Goal: Transaction & Acquisition: Book appointment/travel/reservation

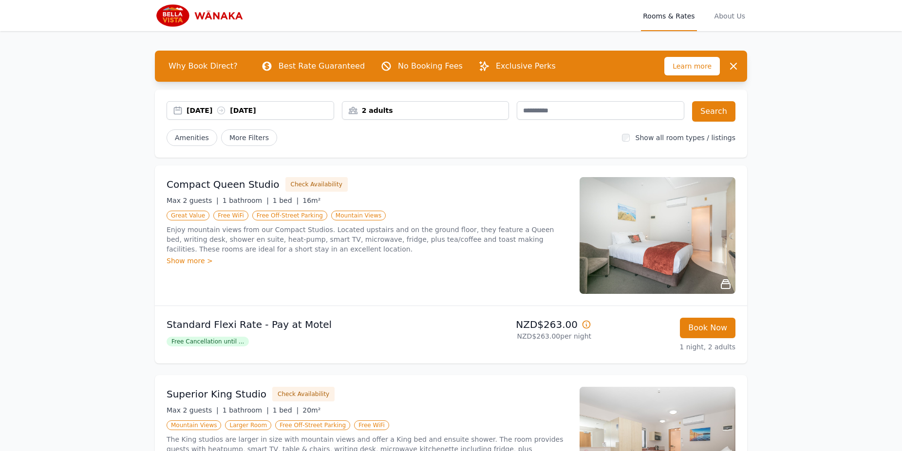
click at [220, 16] on img at bounding box center [201, 15] width 93 height 23
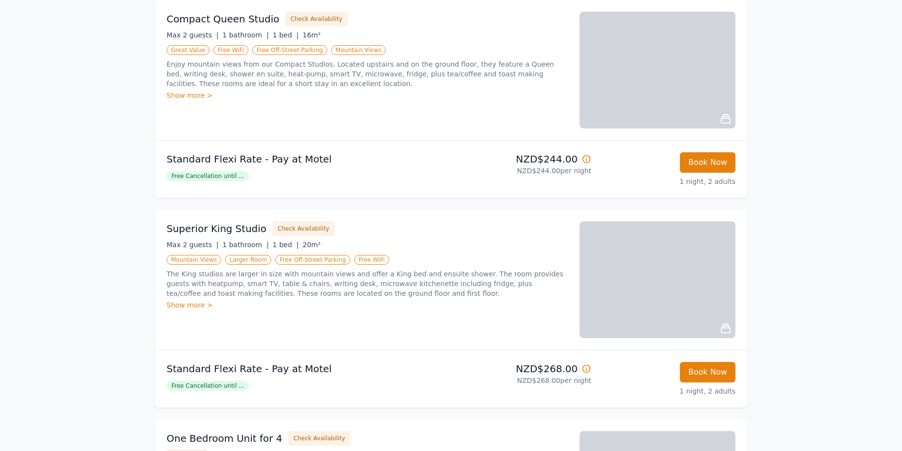
scroll to position [149, 0]
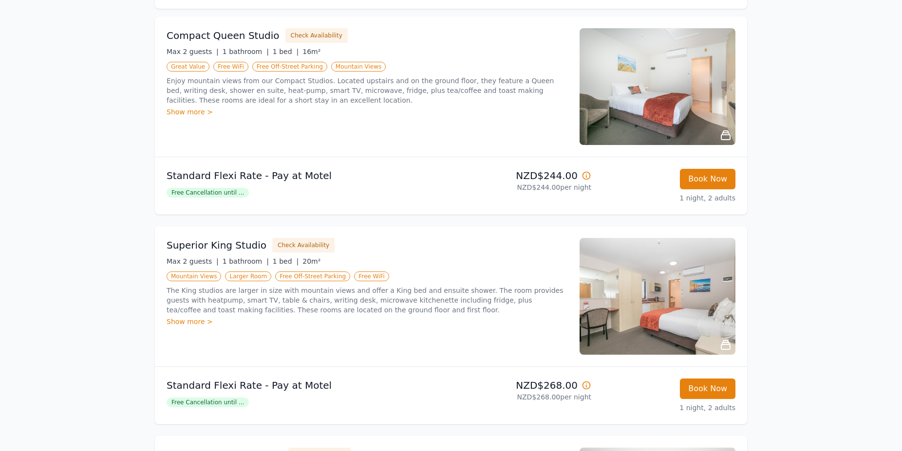
click at [690, 310] on img at bounding box center [657, 296] width 156 height 117
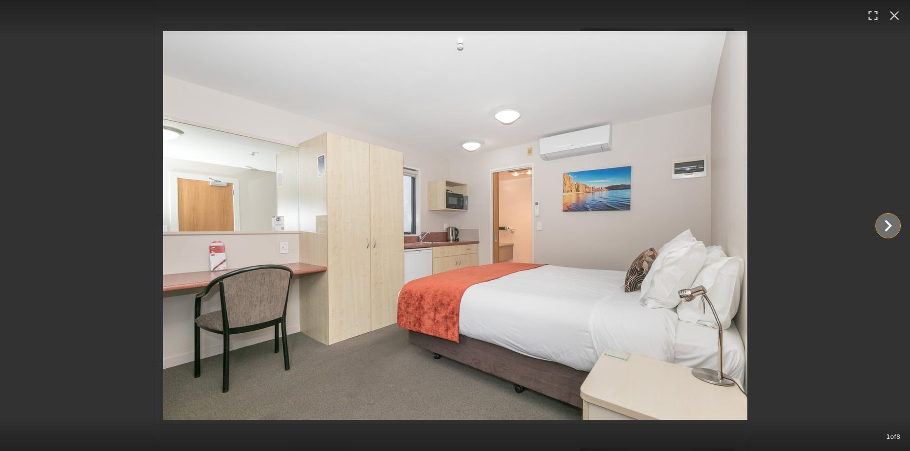
click at [890, 228] on icon "Show slide 2 of 8" at bounding box center [887, 225] width 23 height 23
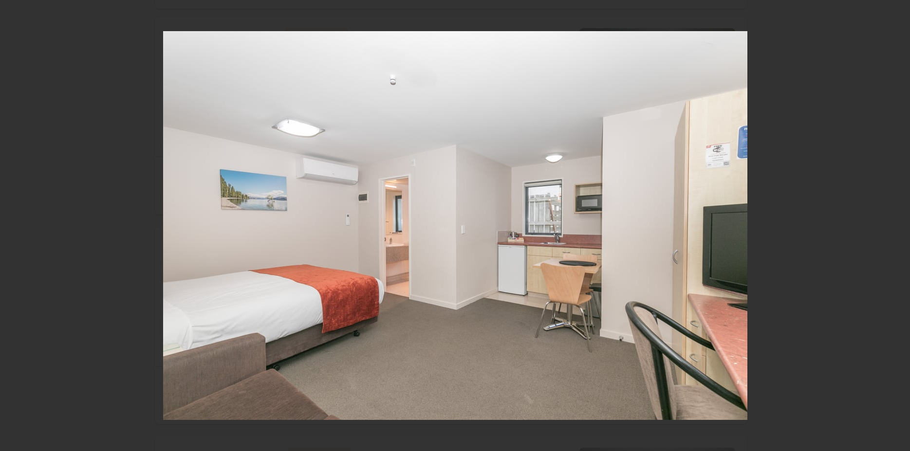
click at [890, 228] on icon "Show slide 3 of 8" at bounding box center [887, 225] width 23 height 23
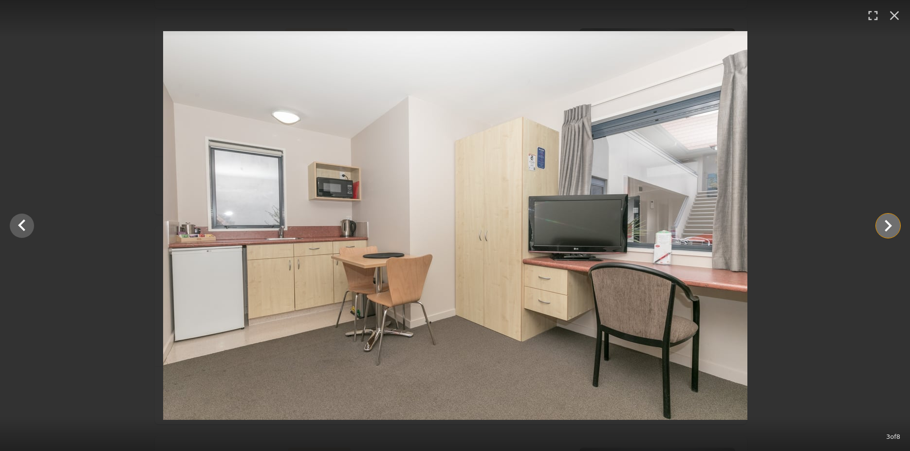
click at [890, 228] on icon "Show slide 4 of 8" at bounding box center [887, 225] width 23 height 23
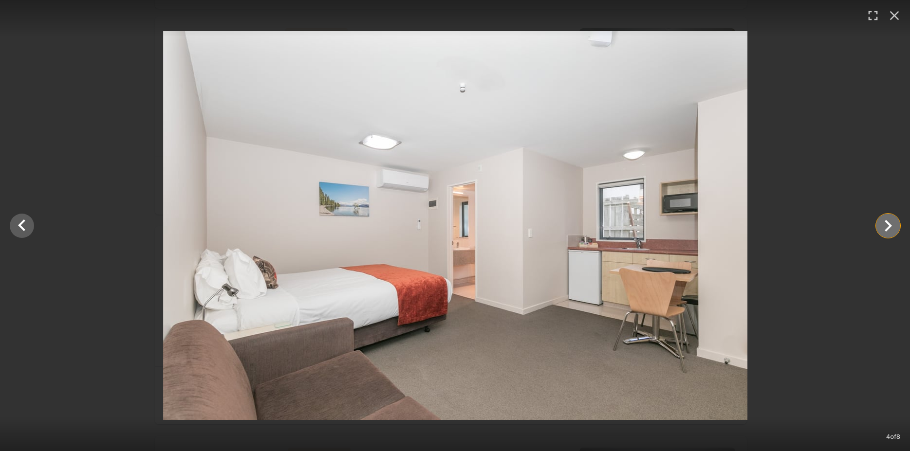
click at [890, 228] on icon "Show slide 5 of 8" at bounding box center [887, 225] width 23 height 23
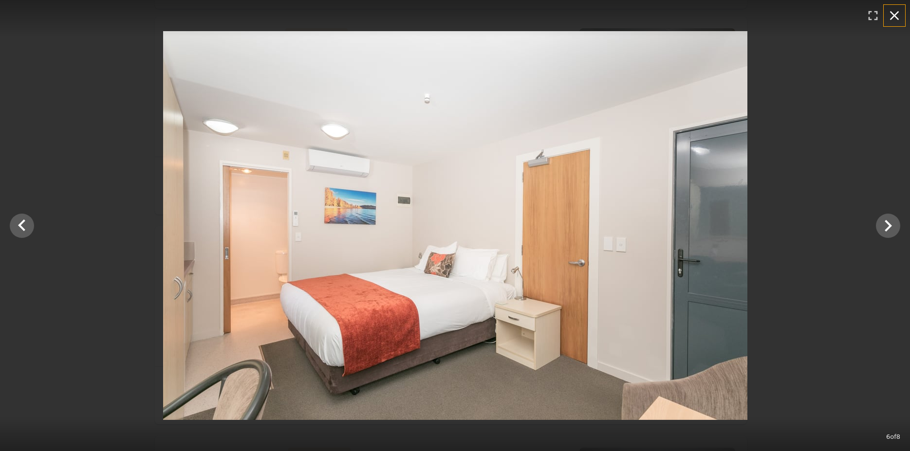
click at [892, 18] on icon "button" at bounding box center [894, 15] width 9 height 9
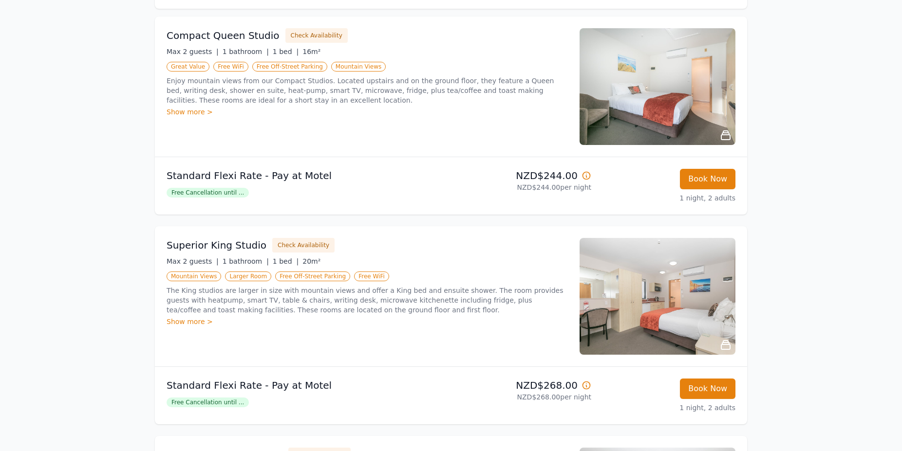
click at [586, 388] on icon at bounding box center [586, 386] width 10 height 10
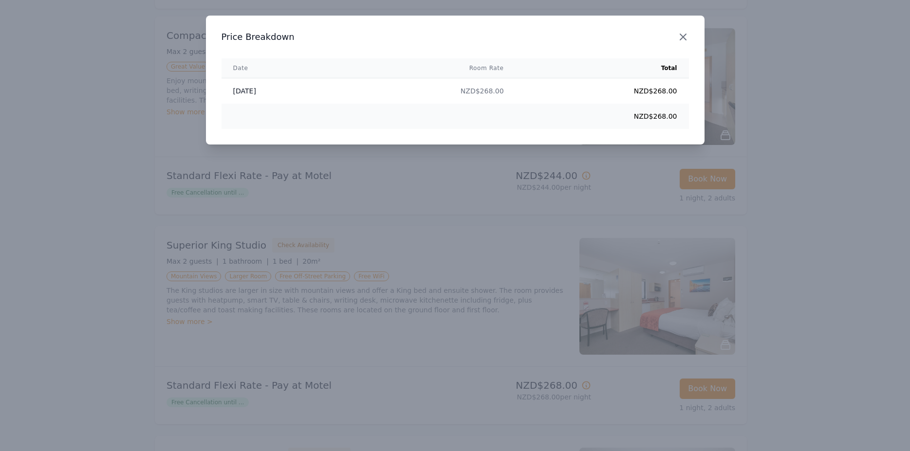
click at [684, 37] on icon "button" at bounding box center [683, 37] width 12 height 12
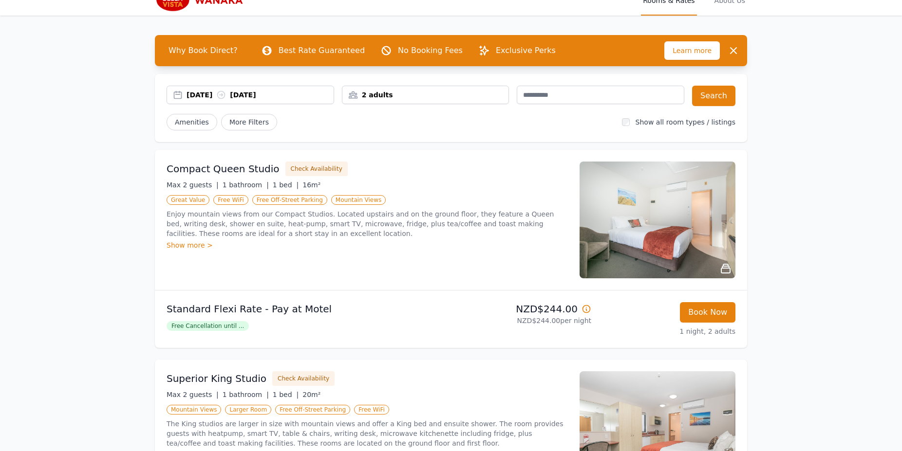
scroll to position [0, 0]
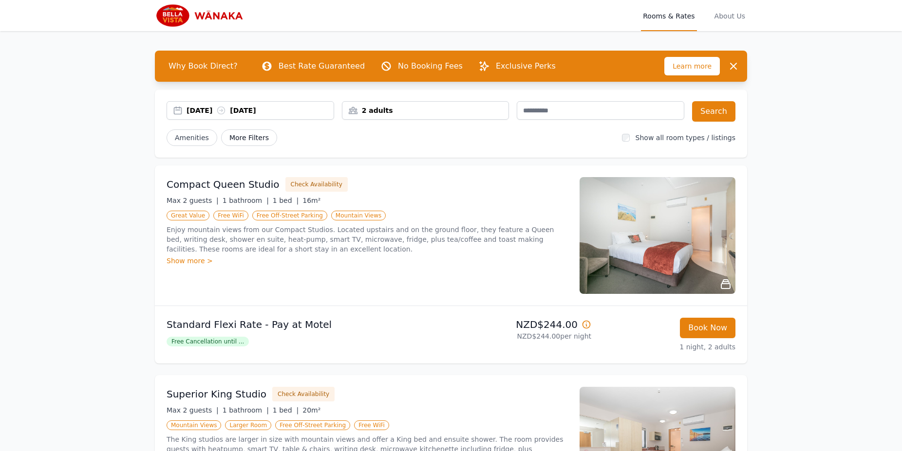
click at [250, 138] on span "More Filters" at bounding box center [249, 138] width 56 height 17
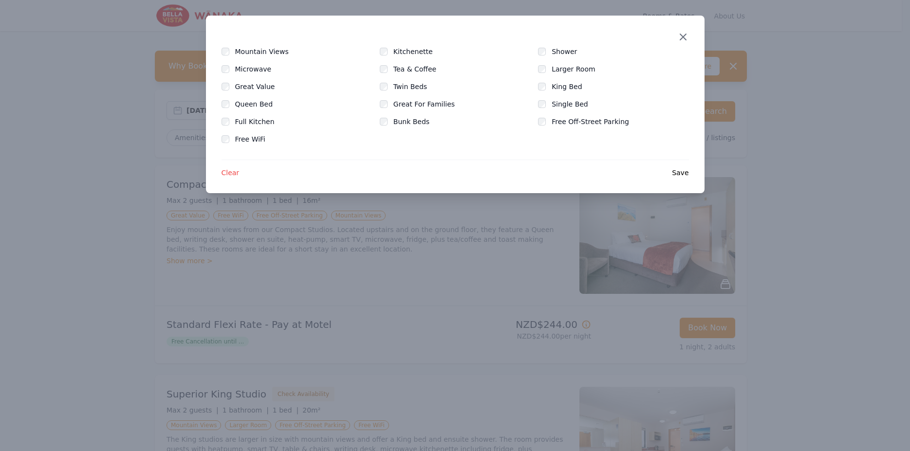
click at [682, 36] on icon "button" at bounding box center [683, 37] width 6 height 6
